Goal: Task Accomplishment & Management: Manage account settings

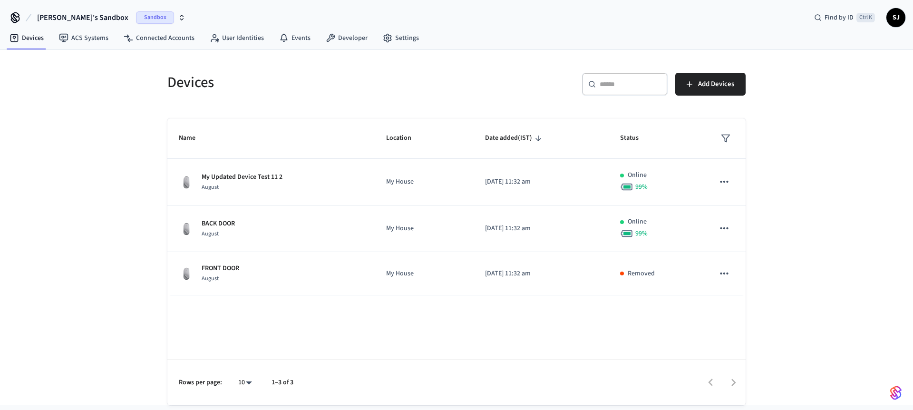
click at [133, 27] on button "[PERSON_NAME]'s Sandbox Sandbox" at bounding box center [111, 18] width 154 height 20
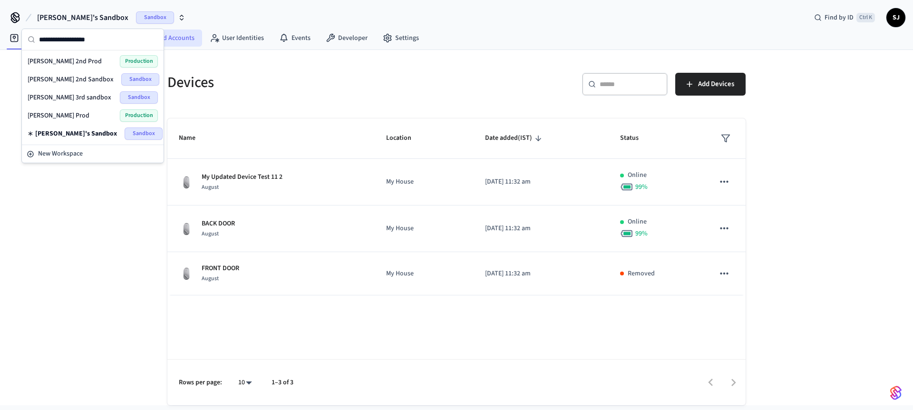
click at [183, 37] on link "Connected Accounts" at bounding box center [159, 37] width 86 height 17
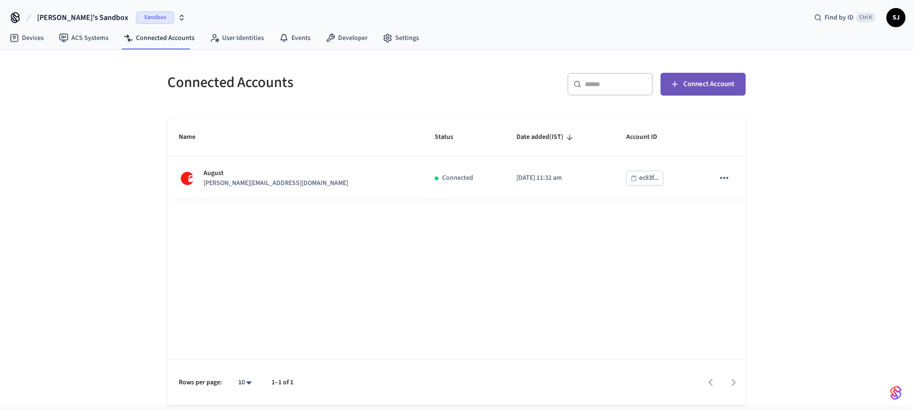
click at [715, 86] on span "Connect Account" at bounding box center [708, 84] width 51 height 12
click at [96, 43] on link "ACS Systems" at bounding box center [83, 37] width 65 height 17
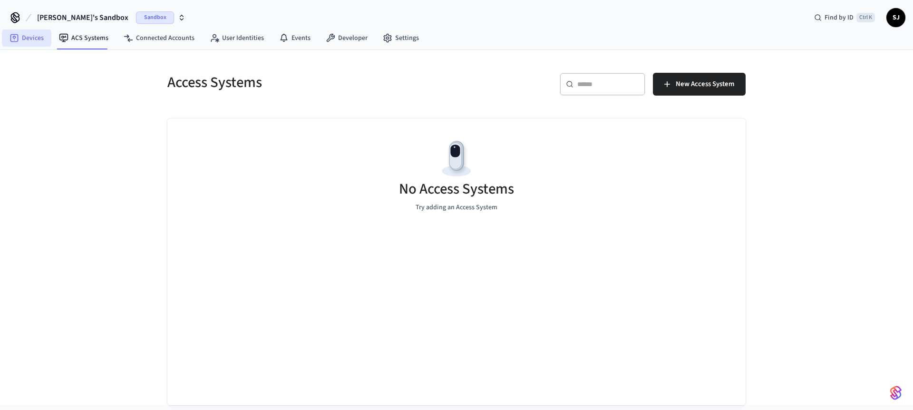
click at [3, 40] on link "Devices" at bounding box center [26, 37] width 49 height 17
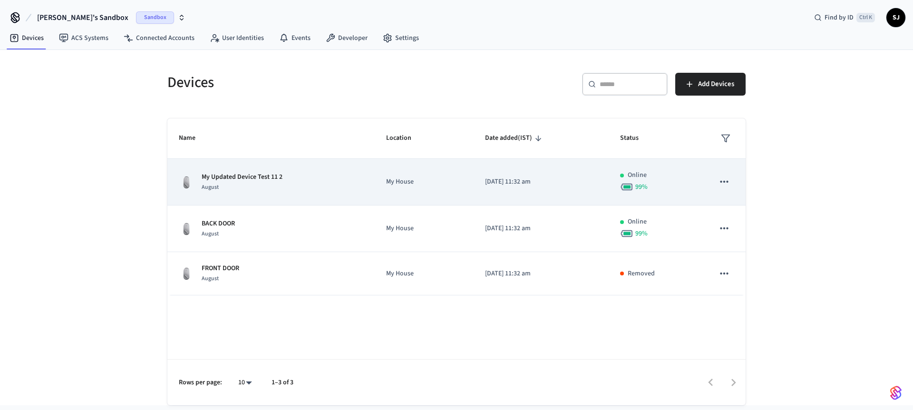
click at [494, 185] on p "[DATE] 11:32 am" at bounding box center [541, 182] width 112 height 10
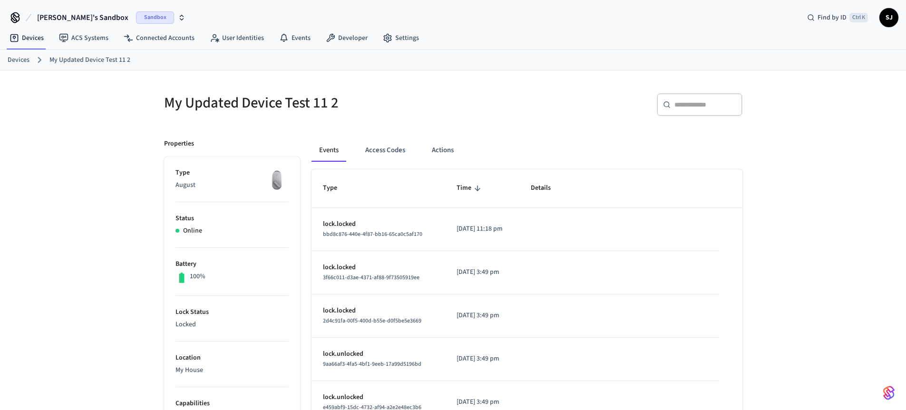
click at [294, 99] on h5 "My Updated Device Test 11 2" at bounding box center [305, 102] width 283 height 19
click at [231, 172] on p "Type" at bounding box center [231, 173] width 113 height 10
click at [77, 60] on link "My Updated Device Test 11 2" at bounding box center [89, 60] width 81 height 10
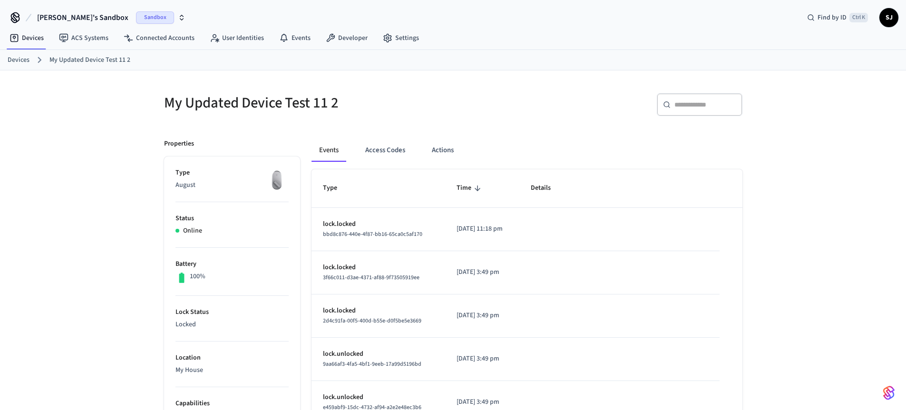
click at [25, 59] on link "Devices" at bounding box center [19, 60] width 22 height 10
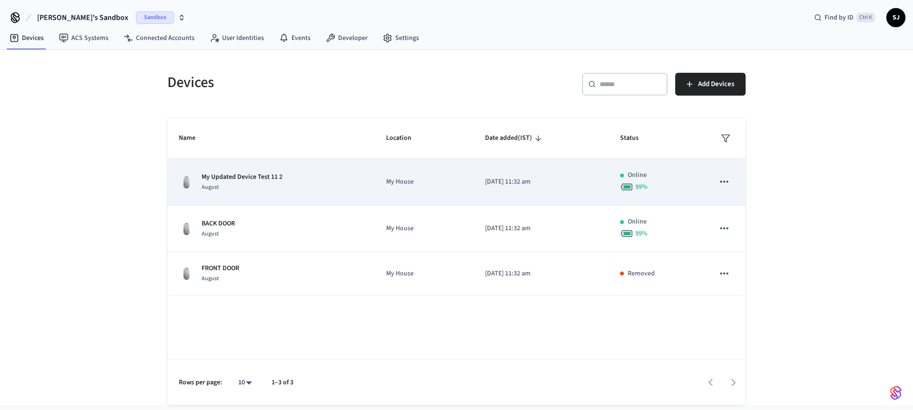
click at [723, 182] on icon "sticky table" at bounding box center [724, 182] width 8 height 2
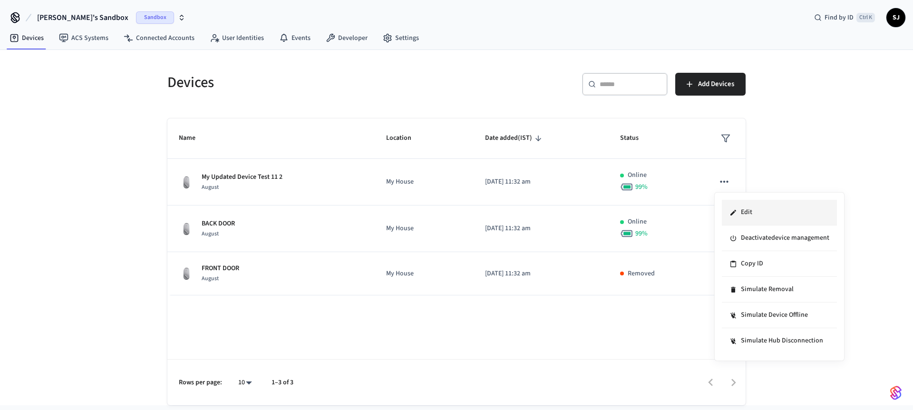
click at [741, 213] on li "Edit" at bounding box center [779, 213] width 115 height 26
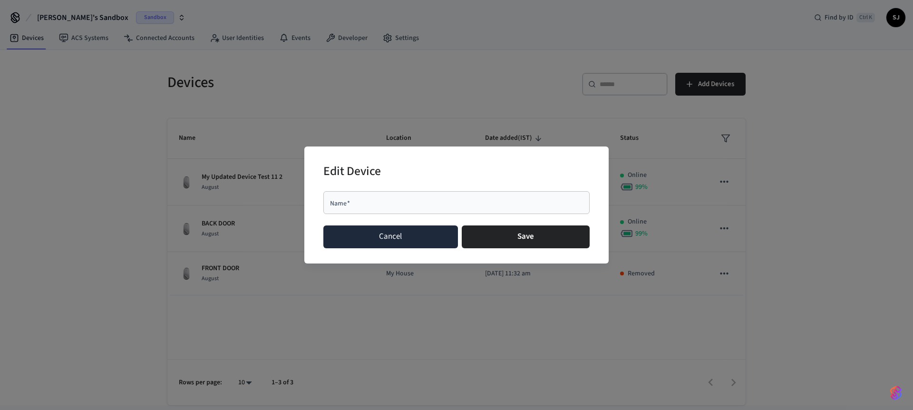
click at [378, 243] on button "Cancel" at bounding box center [390, 236] width 135 height 23
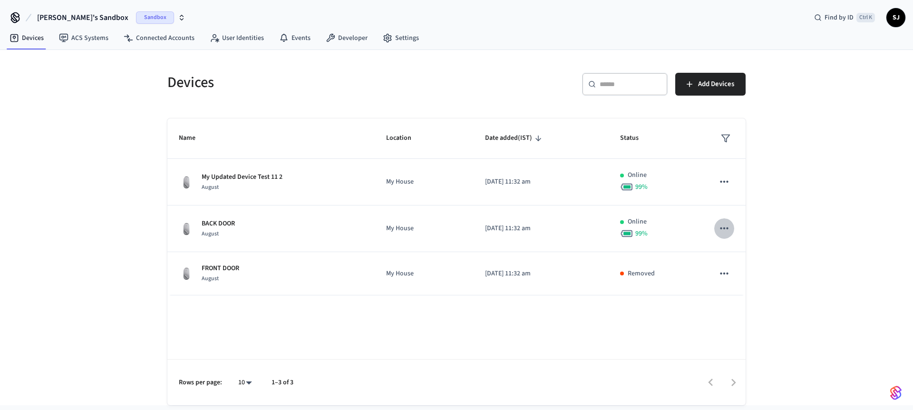
click at [83, 18] on span "[PERSON_NAME]'s Sandbox" at bounding box center [82, 17] width 91 height 11
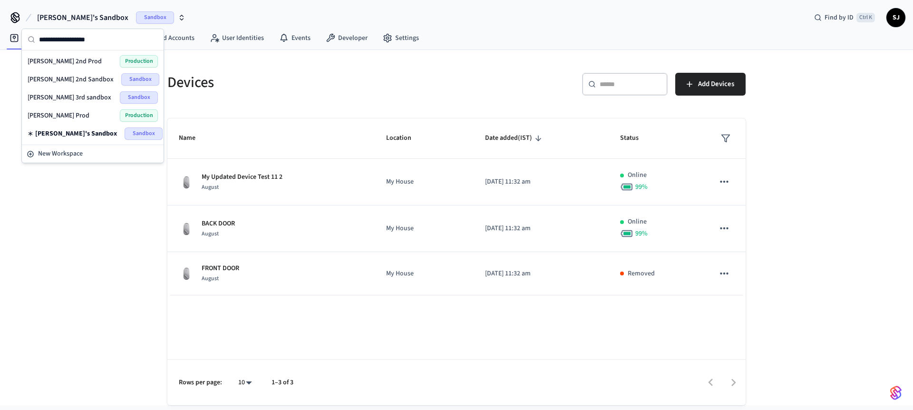
click at [63, 105] on div "[PERSON_NAME] 3rd sandbox Sandbox" at bounding box center [93, 97] width 138 height 18
